Goal: Task Accomplishment & Management: Manage account settings

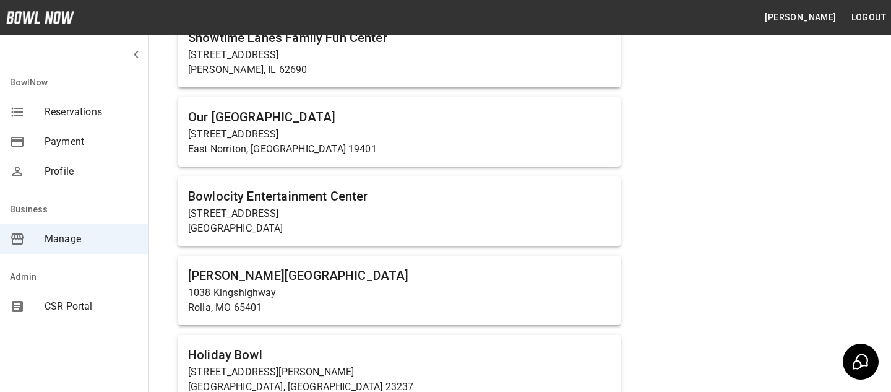
scroll to position [882, 0]
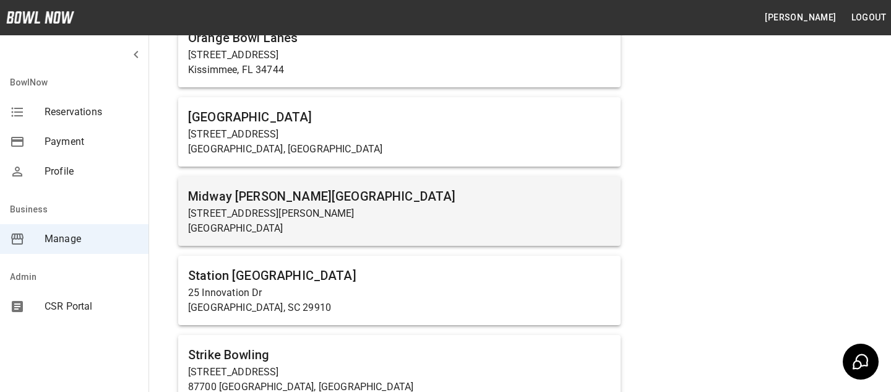
click at [410, 203] on h6 "Midway [PERSON_NAME][GEOGRAPHIC_DATA]" at bounding box center [399, 196] width 423 height 20
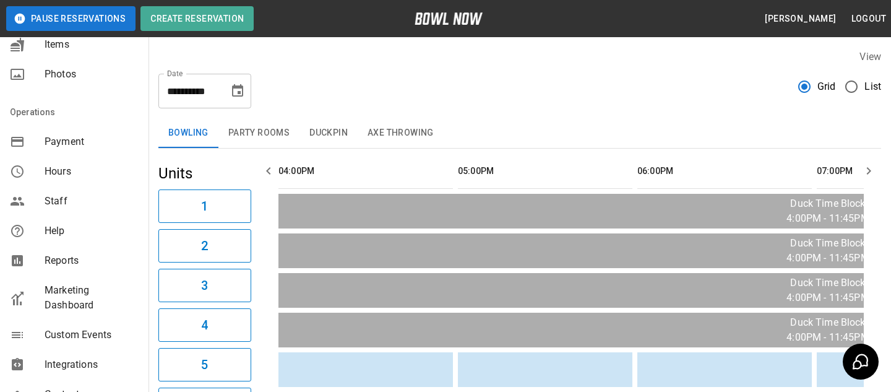
scroll to position [201, 0]
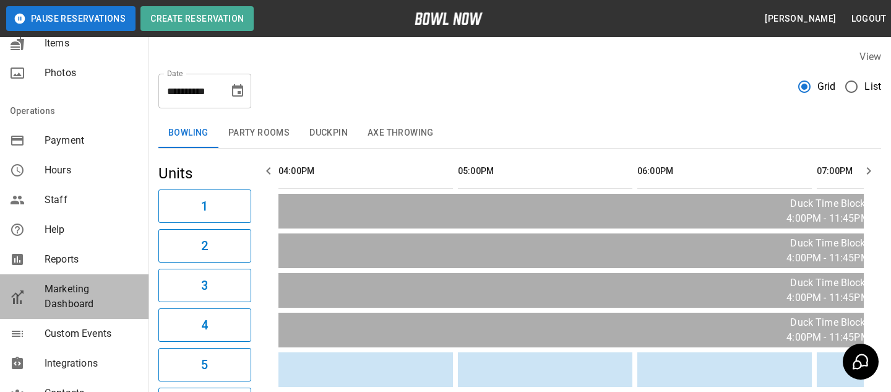
click at [33, 297] on div "mailbox folders" at bounding box center [27, 297] width 35 height 20
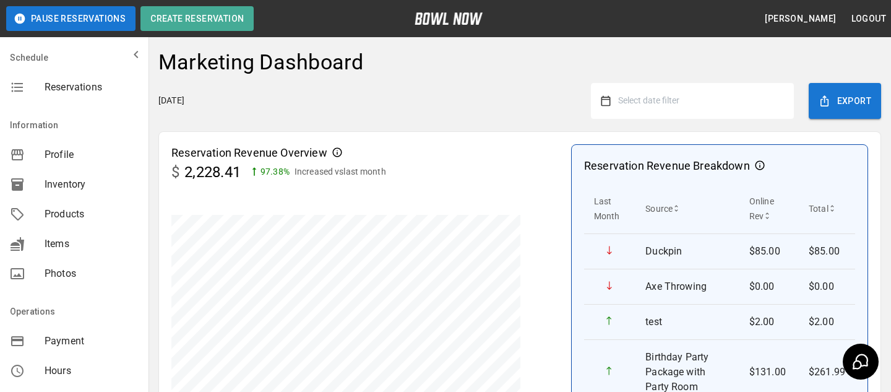
click at [675, 95] on span "Select date filter" at bounding box center [648, 100] width 61 height 10
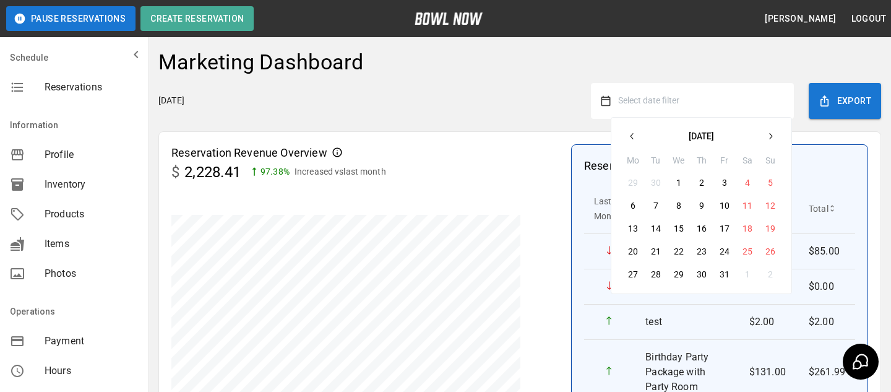
click at [496, 103] on div "[DATE] Select date filter [DATE] Mo Tu We Th Fr Sa Su 29 30 1 2 3 4 5 6 7 8 9 1…" at bounding box center [519, 101] width 723 height 36
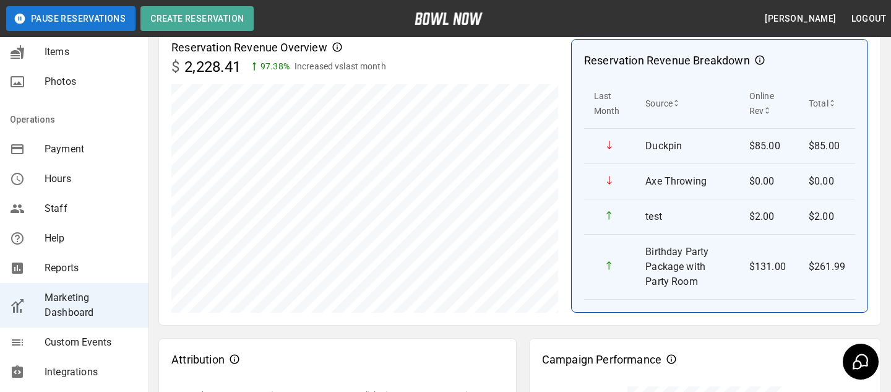
scroll to position [56, 0]
